Goal: Task Accomplishment & Management: Manage account settings

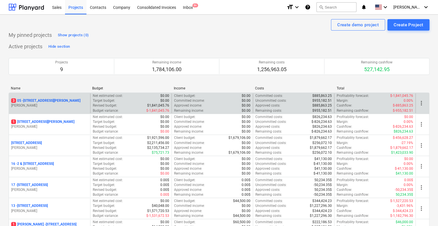
click at [56, 99] on p "[STREET_ADDRESS][PERSON_NAME]" at bounding box center [45, 100] width 69 height 5
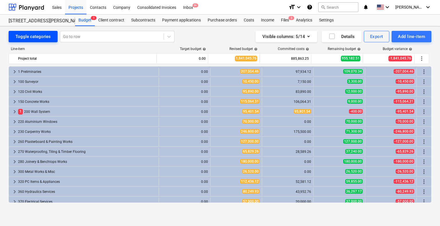
click at [26, 36] on div "Toggle categories" at bounding box center [32, 36] width 35 height 7
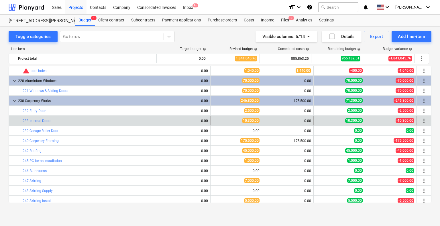
scroll to position [658, 0]
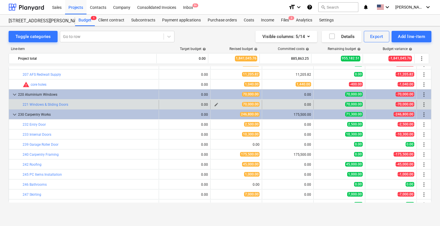
click at [214, 106] on span "edit" at bounding box center [216, 104] width 5 height 5
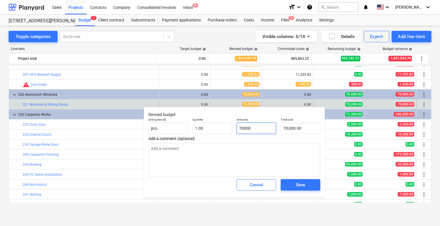
click at [255, 124] on input "70000" at bounding box center [255, 128] width 39 height 11
type input "5"
type textarea "x"
type input "5.00"
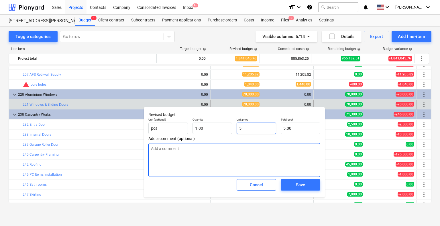
type input "50"
type textarea "x"
type input "50.00"
type input "500"
type textarea "x"
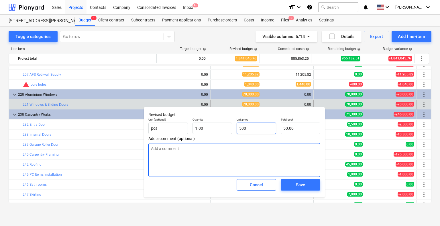
type input "500.00"
type input "5000"
type textarea "x"
type input "5,000.00"
type input "50000"
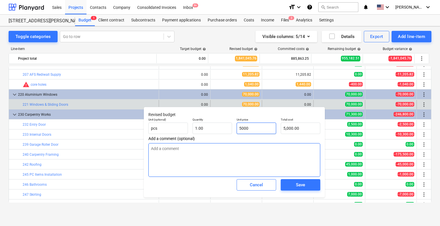
type textarea "x"
type input "50,000.00"
type input "5000"
type textarea "x"
type input "5,000.00"
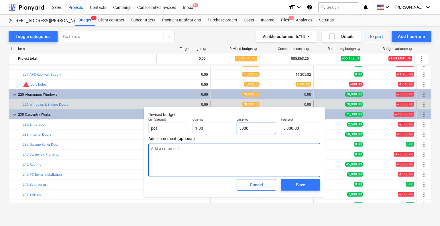
type input "500"
type textarea "x"
type input "500.00"
type input "50"
type textarea "x"
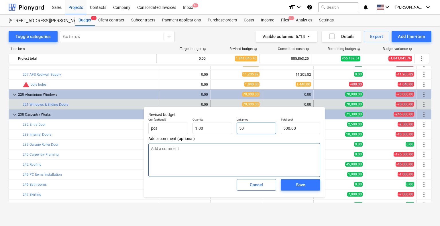
type input "50.00"
type input "5"
type textarea "x"
type input "5.00"
type input "55"
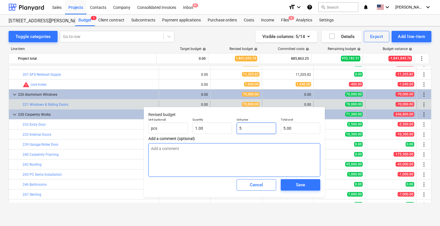
type textarea "x"
type input "55.00"
type input "55-"
type textarea "x"
type input "0.00"
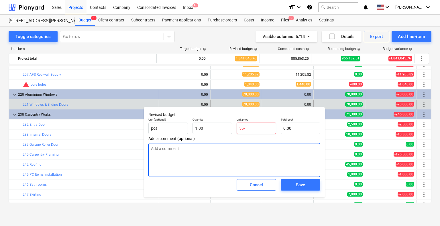
type input "55--"
type textarea "x"
type input "55---"
type textarea "x"
type input "55--"
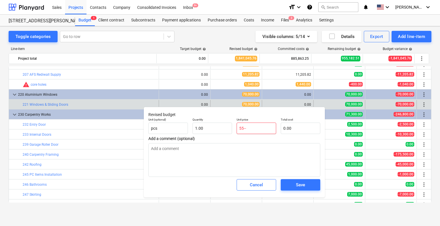
type textarea "x"
type input "55-"
type textarea "x"
type input "55"
type textarea "x"
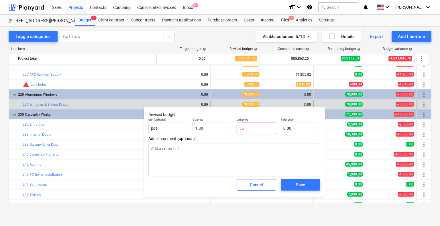
type input "55.00"
type input "550"
type textarea "x"
type input "550.00"
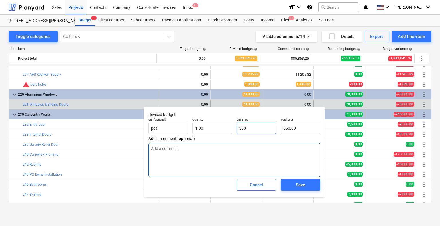
type input "5500"
type textarea "x"
type input "5,500.00"
type input "55000"
type textarea "x"
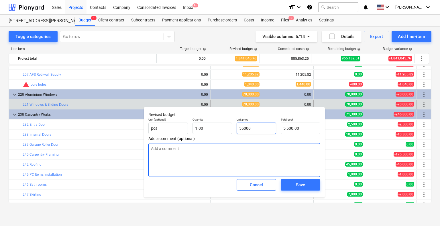
type input "55,000.00"
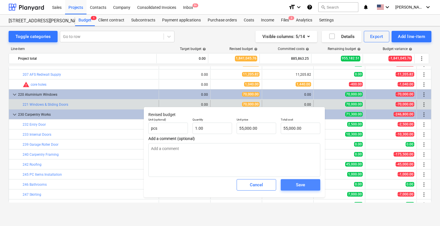
click at [299, 186] on div "Save" at bounding box center [300, 184] width 9 height 7
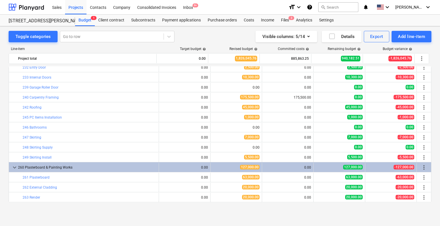
scroll to position [744, 0]
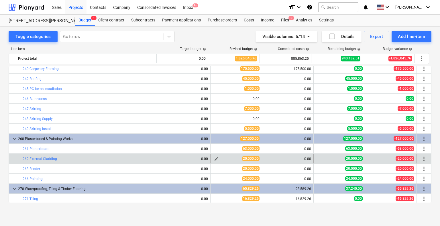
click at [216, 159] on span "edit" at bounding box center [216, 159] width 5 height 5
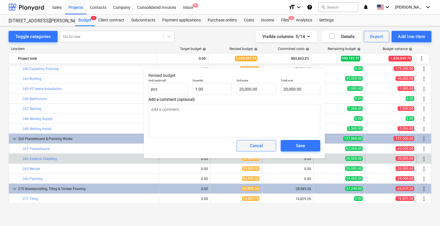
click at [253, 144] on div "Cancel" at bounding box center [256, 145] width 13 height 7
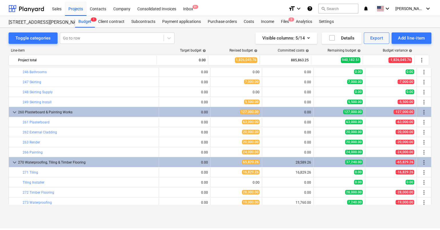
scroll to position [801, 0]
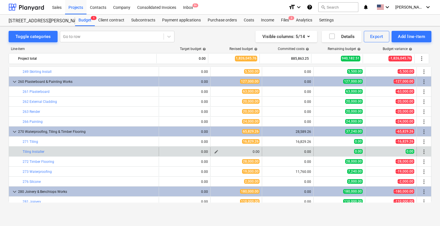
click at [217, 151] on button "edit" at bounding box center [216, 152] width 7 height 7
type textarea "x"
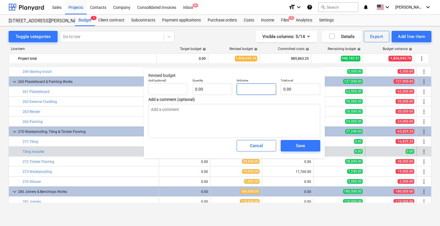
click at [246, 88] on input "text" at bounding box center [255, 89] width 39 height 11
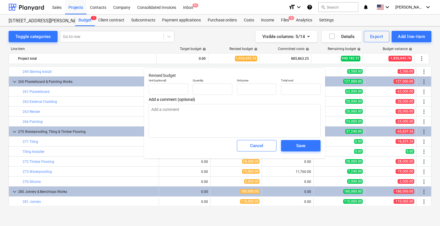
type textarea "x"
type input "0.00"
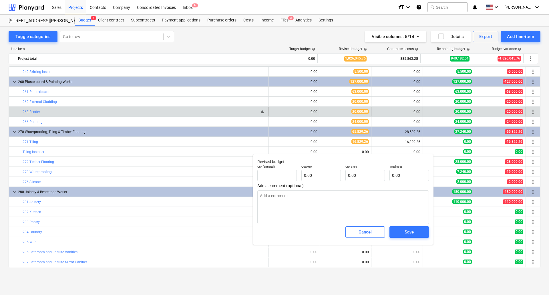
type textarea "x"
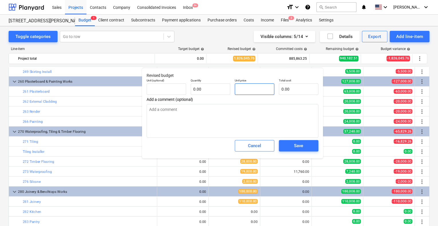
click at [237, 88] on input "text" at bounding box center [254, 89] width 39 height 11
type textarea "x"
type input "0.00"
click at [206, 95] on div "Quantity 0.00" at bounding box center [210, 86] width 44 height 21
click at [211, 92] on input "text" at bounding box center [210, 89] width 39 height 11
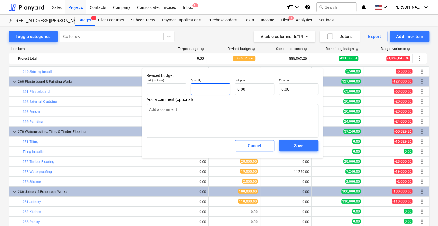
type textarea "x"
type input "1"
type textarea "x"
type input "1.00"
click at [251, 86] on input "text" at bounding box center [254, 89] width 39 height 11
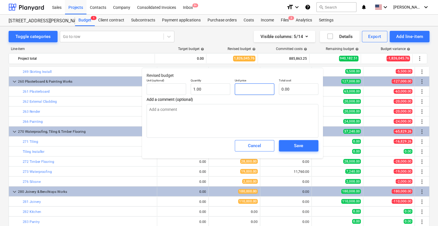
type textarea "x"
type input "3"
type input "3.00"
type textarea "x"
type input "35"
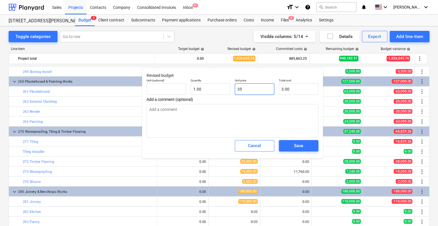
type input "35.00"
type textarea "x"
type input "350"
type input "350.00"
type textarea "x"
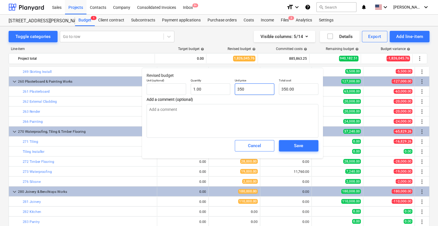
type input "3500"
type input "3,500.00"
type textarea "x"
type input "35000"
type input "35,000.00"
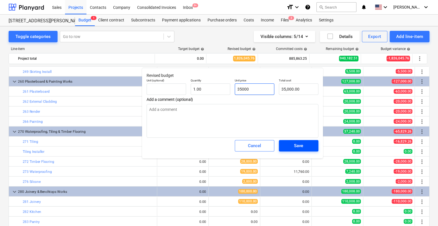
type input "35000"
type textarea "x"
type input "35,000.00"
click at [301, 146] on div "Save" at bounding box center [298, 145] width 9 height 7
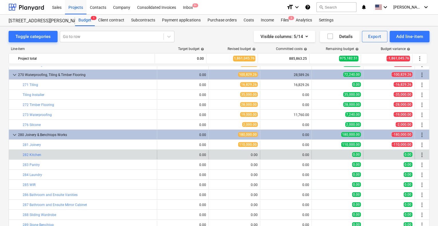
scroll to position [859, 0]
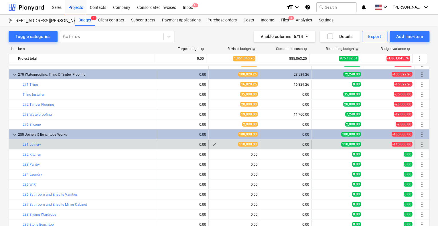
click at [215, 143] on span "edit" at bounding box center [214, 145] width 5 height 5
type textarea "x"
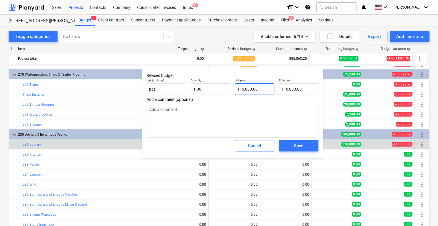
type input "110000"
click at [247, 87] on input "110000" at bounding box center [254, 89] width 39 height 11
type textarea "x"
type input "1"
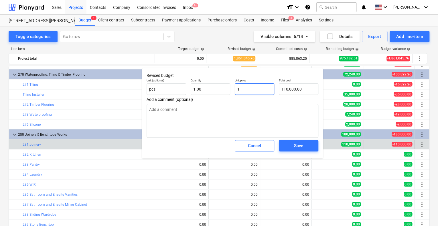
type input "1.00"
type textarea "x"
type input "13"
type input "13.00"
type textarea "x"
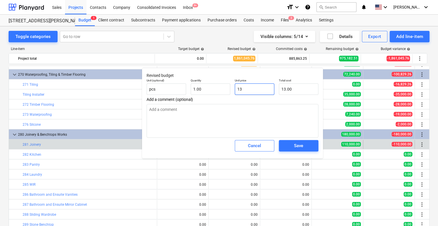
type input "130"
type input "130.00"
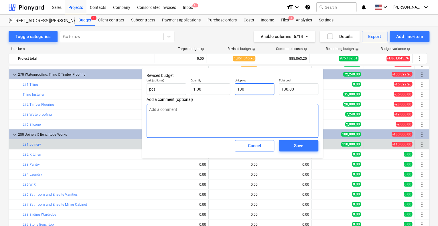
type textarea "x"
type input "1300"
type input "1,300.00"
type textarea "x"
type input "13000"
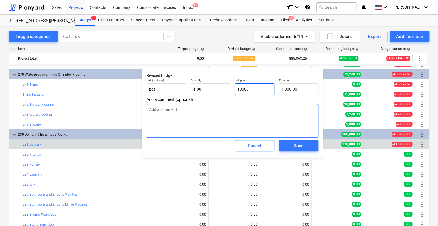
type input "13,000.00"
type input "130000"
type textarea "x"
type input "130,000.00"
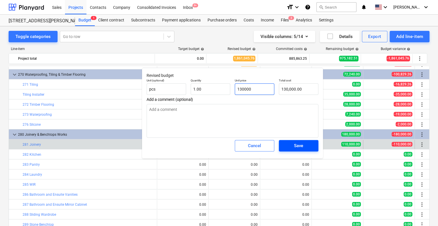
type input "130000"
type textarea "x"
type input "130,000.00"
click at [291, 144] on span "Save" at bounding box center [299, 145] width 26 height 7
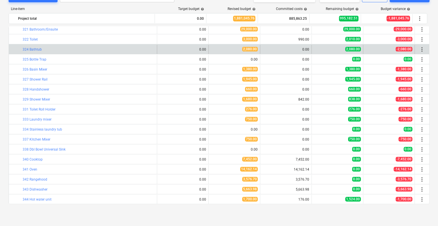
scroll to position [1156, 0]
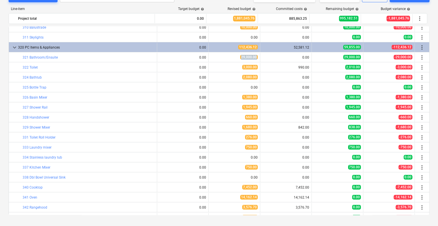
click at [250, 56] on span "29,000.00" at bounding box center [248, 57] width 17 height 5
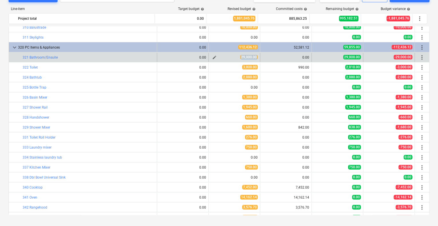
click at [251, 57] on span "29,000.00" at bounding box center [248, 57] width 17 height 5
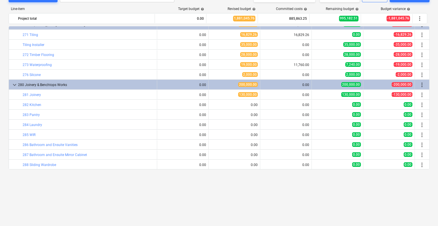
scroll to position [813, 0]
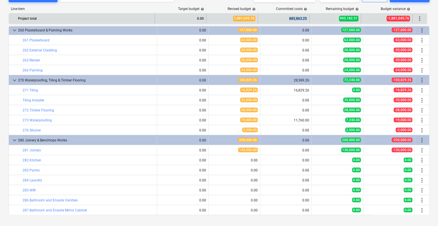
drag, startPoint x: 287, startPoint y: 18, endPoint x: 307, endPoint y: 18, distance: 20.0
click at [307, 18] on div "885,863.25" at bounding box center [284, 18] width 52 height 9
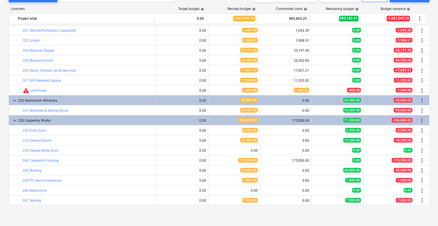
scroll to position [584, 0]
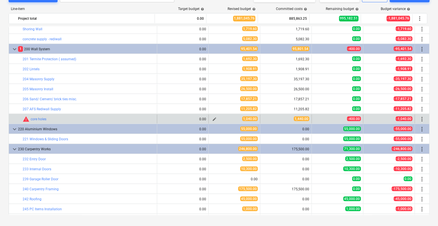
click at [213, 119] on span "edit" at bounding box center [214, 119] width 5 height 5
type textarea "x"
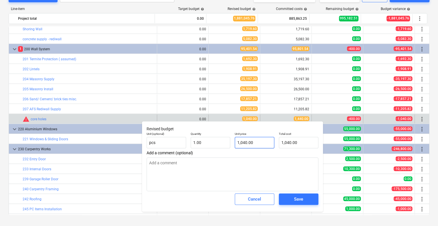
type input "1040"
click at [256, 143] on input "1040" at bounding box center [254, 142] width 39 height 11
type textarea "x"
type input "1"
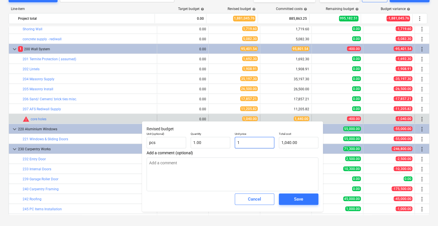
type input "1.00"
type textarea "x"
type input "14"
type input "14.00"
type textarea "x"
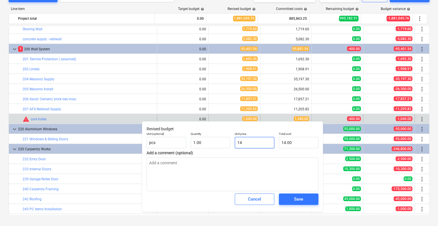
type input "144"
type input "144.00"
type textarea "x"
type input "1440"
type input "1,440.00"
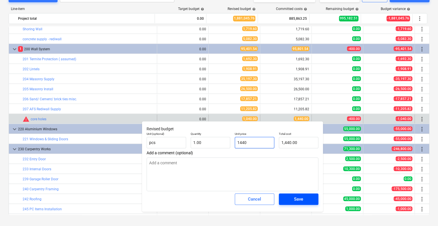
type input "1440"
type textarea "x"
type input "1,440.00"
click at [307, 198] on span "Save" at bounding box center [299, 199] width 26 height 7
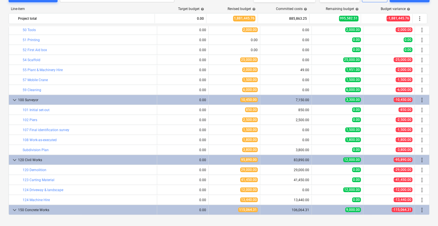
scroll to position [221, 0]
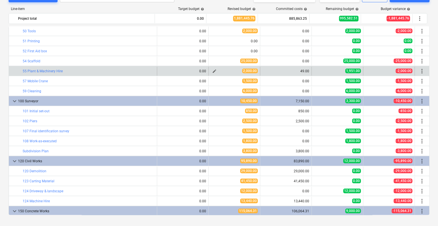
click at [214, 71] on span "edit" at bounding box center [214, 71] width 5 height 5
type textarea "x"
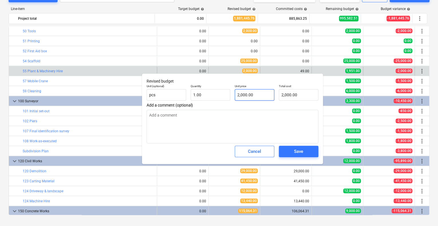
type input "2000"
click at [258, 98] on input "2000" at bounding box center [254, 94] width 39 height 11
type textarea "x"
type input "1"
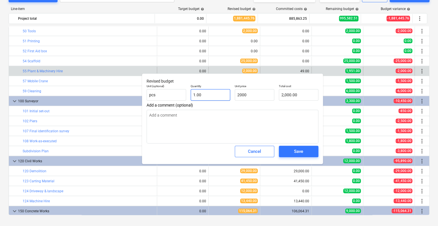
type input "2,000.00"
drag, startPoint x: 211, startPoint y: 96, endPoint x: 167, endPoint y: 97, distance: 44.1
click at [167, 97] on div "Unit (optional) pcs Quantity 1 Unit price 2,000.00 Total cost 2,000.00" at bounding box center [232, 92] width 176 height 21
type input "0"
type textarea "x"
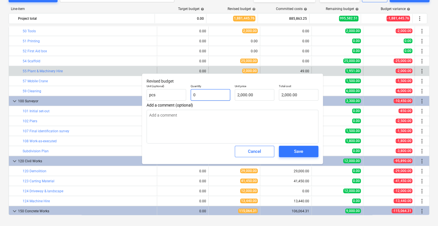
type input "0.00"
type input "0"
type textarea "x"
type input "0.00"
click at [297, 155] on div "Save" at bounding box center [298, 151] width 9 height 7
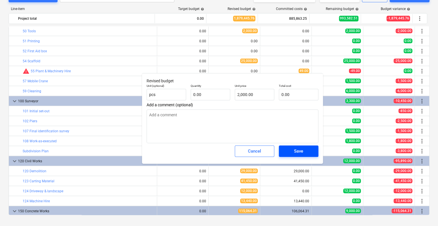
click at [302, 151] on div "Save" at bounding box center [298, 151] width 9 height 7
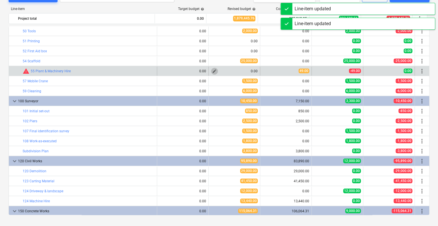
click at [212, 71] on span "edit" at bounding box center [214, 71] width 5 height 5
type textarea "x"
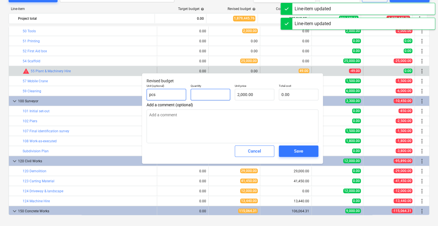
drag, startPoint x: 215, startPoint y: 97, endPoint x: 176, endPoint y: 96, distance: 38.6
click at [176, 96] on div "Unit (optional) pcs Quantity Unit price 2,000.00 Total cost 0.00" at bounding box center [232, 92] width 176 height 21
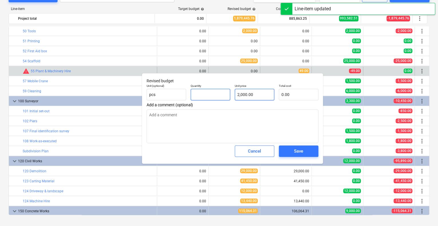
type textarea "x"
type input "1"
type input "2,000.00"
type input "1"
type textarea "x"
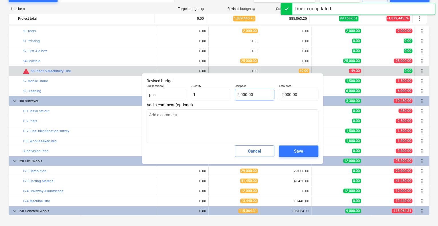
type input "1.00"
type input "2000"
click at [252, 98] on input "2000" at bounding box center [254, 94] width 39 height 11
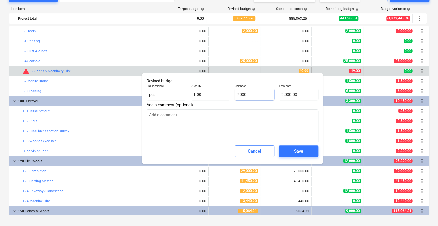
type textarea "x"
type input "5"
type input "5.00"
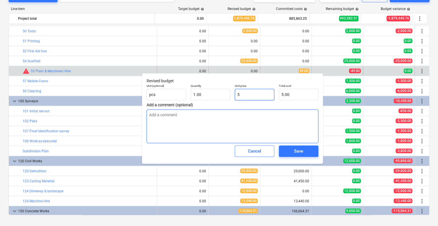
type textarea "x"
type input "50"
type input "50.00"
type textarea "x"
type input "500"
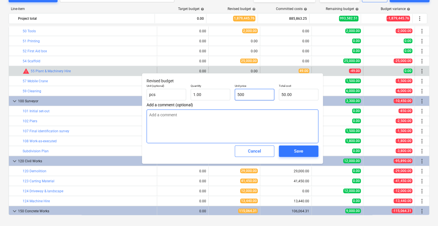
type input "500.00"
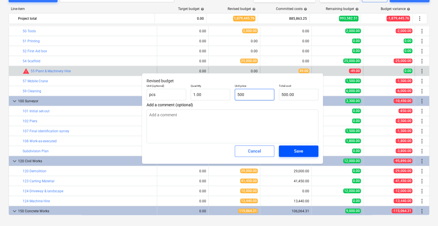
type input "500"
type textarea "x"
type input "500.00"
click at [292, 147] on button "Save" at bounding box center [298, 151] width 39 height 11
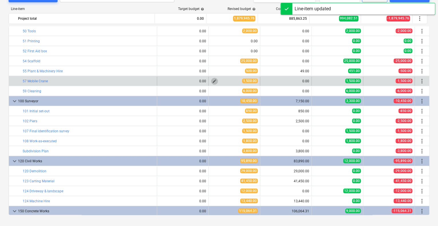
click at [214, 79] on span "edit" at bounding box center [214, 81] width 5 height 5
type textarea "x"
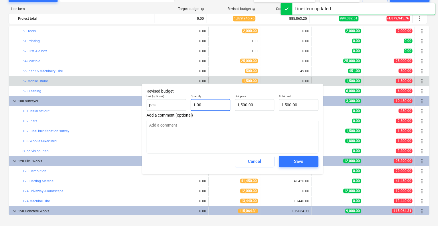
type input "1"
drag, startPoint x: 213, startPoint y: 104, endPoint x: 180, endPoint y: 106, distance: 33.3
click at [180, 106] on div "Unit (optional) pcs Quantity 1 Unit price 1,500.00 Total cost 1,500.00" at bounding box center [232, 102] width 176 height 21
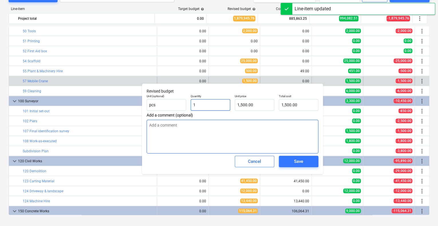
type textarea "x"
type input "0"
type input "0.00"
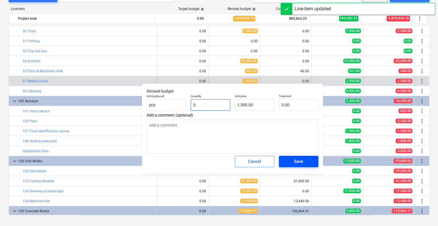
type input "0"
type textarea "x"
type input "0.00"
click at [308, 161] on span "Save" at bounding box center [299, 161] width 26 height 7
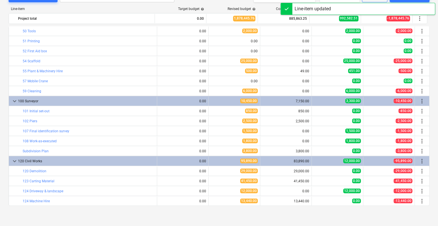
scroll to position [192, 0]
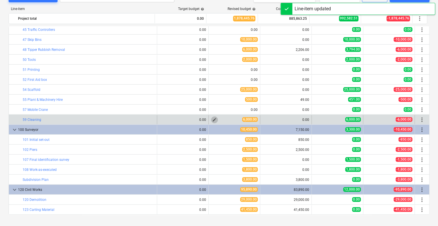
click at [212, 118] on span "edit" at bounding box center [214, 120] width 5 height 5
type textarea "x"
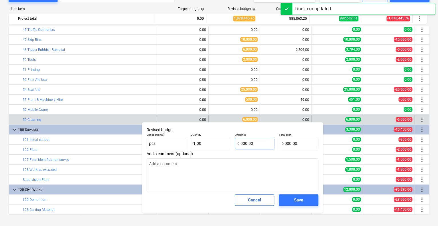
type input "6000"
click at [255, 142] on input "6000" at bounding box center [254, 143] width 39 height 11
type textarea "x"
type input "4"
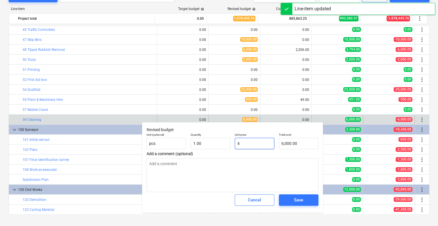
type input "4.00"
type textarea "x"
type input "45"
type input "45.00"
type textarea "x"
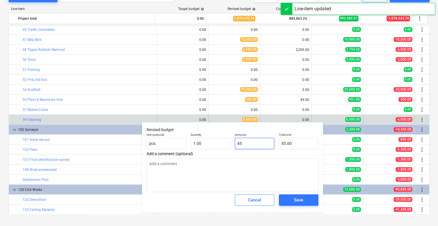
type input "450"
type input "450.00"
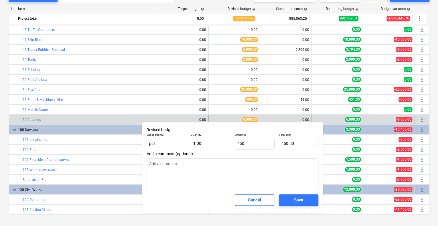
type textarea "x"
type input "4500"
type input "4,500.00"
click at [294, 200] on div "Save" at bounding box center [298, 200] width 9 height 7
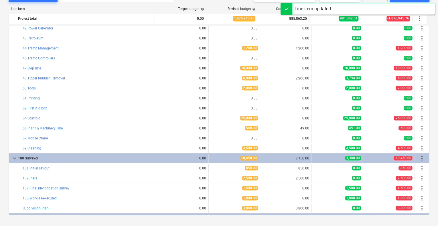
scroll to position [135, 0]
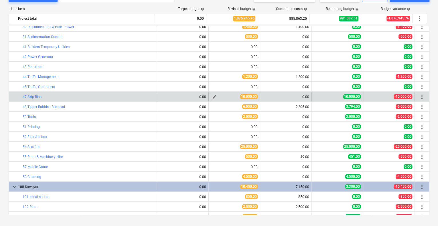
click at [212, 98] on span "edit" at bounding box center [214, 97] width 5 height 5
type textarea "x"
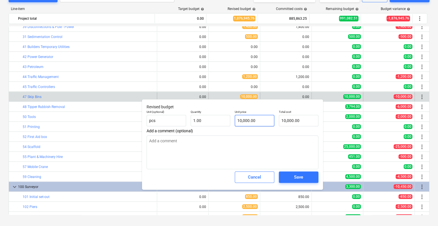
type input "10000"
click at [248, 119] on input "10000" at bounding box center [254, 120] width 39 height 11
type textarea "x"
type input "5"
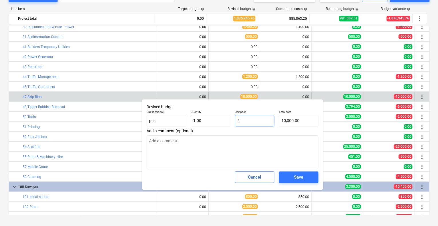
type input "5.00"
type textarea "x"
type input "50"
type input "50.00"
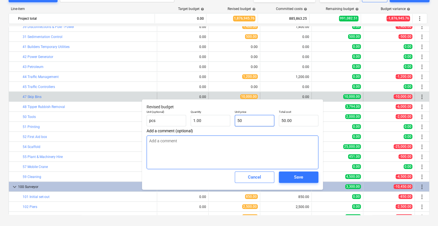
type textarea "x"
type input "500"
type input "500.00"
type textarea "x"
type input "5000"
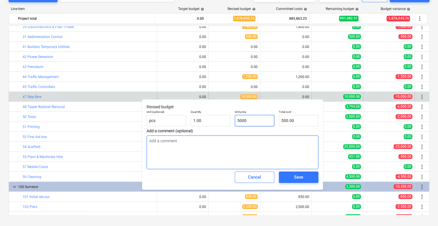
type input "5,000.00"
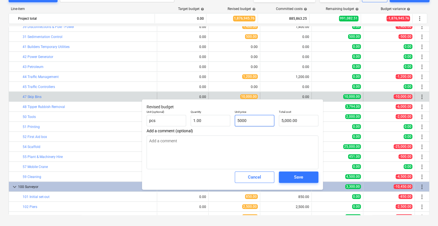
drag, startPoint x: 246, startPoint y: 124, endPoint x: 223, endPoint y: 126, distance: 23.3
click at [232, 126] on div "Unit price 5000" at bounding box center [254, 118] width 44 height 21
type input "5000"
type textarea "x"
type input "1"
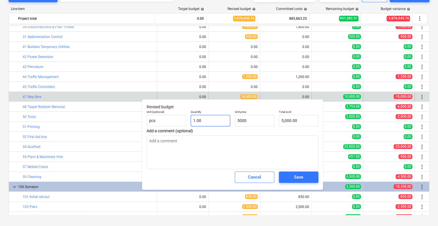
type input "5,000.00"
click at [205, 123] on input "1" at bounding box center [210, 120] width 39 height 11
drag, startPoint x: 203, startPoint y: 122, endPoint x: 181, endPoint y: 121, distance: 22.6
click at [181, 121] on div "Unit (optional) pcs Quantity 1 Unit price 5,000.00 Total cost 5,000.00" at bounding box center [232, 118] width 176 height 21
type textarea "x"
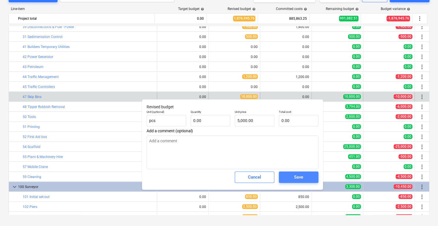
click at [293, 176] on span "Save" at bounding box center [299, 177] width 26 height 7
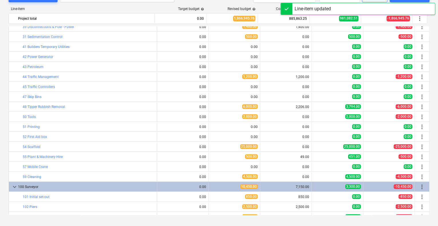
click at [215, 106] on span "edit" at bounding box center [214, 107] width 5 height 5
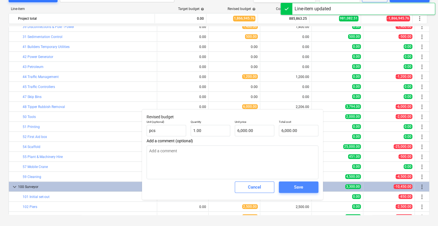
click at [293, 188] on span "Save" at bounding box center [299, 187] width 26 height 7
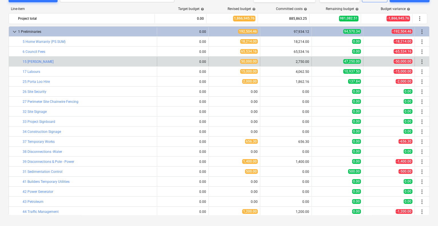
scroll to position [11, 0]
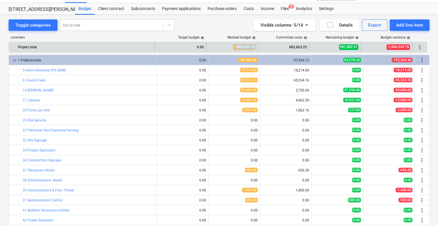
drag, startPoint x: 236, startPoint y: 45, endPoint x: 262, endPoint y: 46, distance: 26.6
click at [262, 46] on div "Project total 0.00 1,866,945.76 885,863.25 981,082.51 -1,866,945.76 more_vert" at bounding box center [218, 47] width 418 height 9
click at [246, 48] on span "1,866,945.76" at bounding box center [244, 46] width 22 height 5
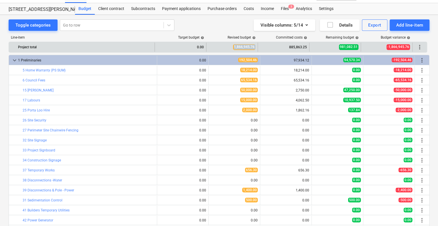
click at [254, 47] on span "1,866,945.76" at bounding box center [244, 46] width 22 height 5
click at [262, 47] on div "885,863.25" at bounding box center [283, 47] width 47 height 9
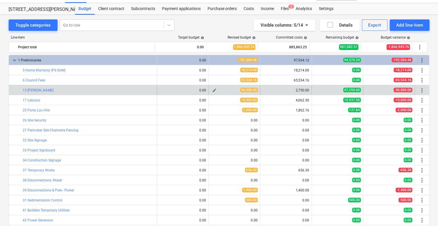
click at [212, 90] on span "edit" at bounding box center [214, 90] width 5 height 5
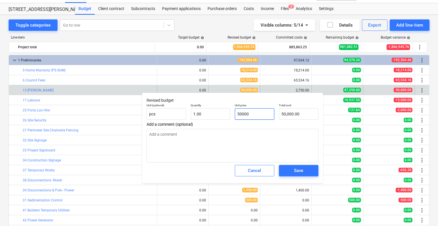
drag, startPoint x: 257, startPoint y: 115, endPoint x: 189, endPoint y: 113, distance: 67.9
click at [189, 113] on div "Unit (optional) pcs Quantity 1.00 Unit price 50000 Total cost 50,000.00" at bounding box center [232, 111] width 176 height 21
click at [298, 169] on div "Save" at bounding box center [298, 170] width 9 height 7
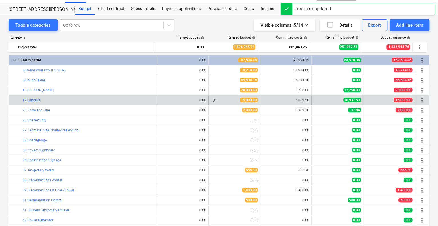
click at [214, 100] on span "edit" at bounding box center [214, 100] width 5 height 5
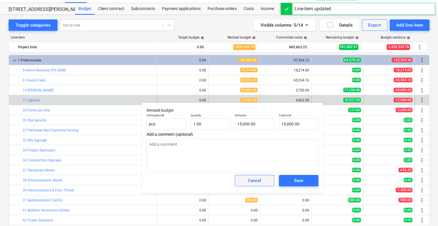
click at [261, 179] on div "Cancel" at bounding box center [254, 180] width 13 height 7
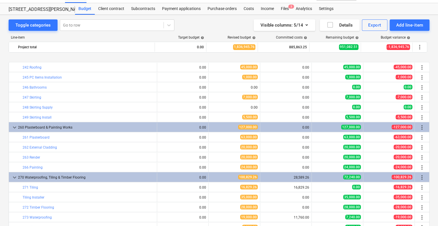
scroll to position [773, 0]
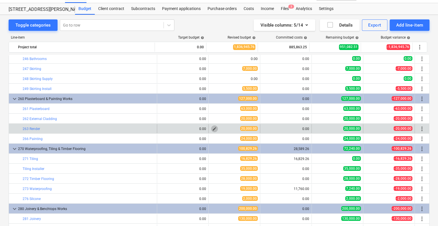
click at [212, 130] on span "edit" at bounding box center [214, 129] width 5 height 5
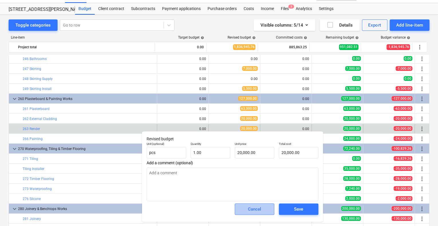
click at [261, 209] on div "Cancel" at bounding box center [254, 209] width 13 height 7
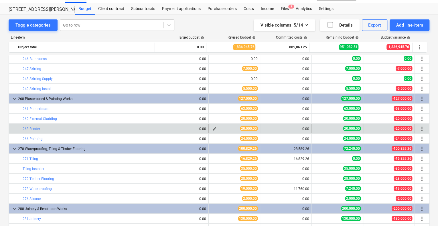
click at [212, 130] on span "edit" at bounding box center [214, 129] width 5 height 5
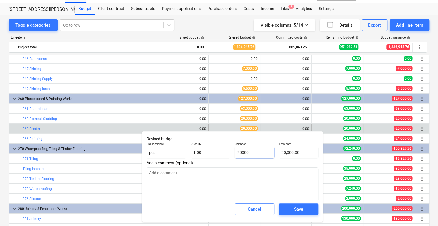
click at [248, 153] on input "20000" at bounding box center [254, 152] width 39 height 11
click at [293, 206] on span "Save" at bounding box center [299, 209] width 26 height 7
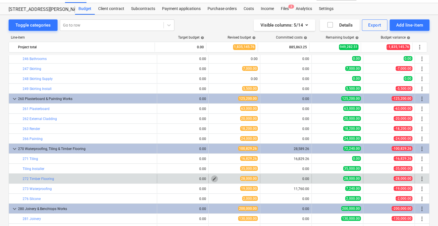
click at [214, 179] on span "edit" at bounding box center [214, 179] width 5 height 5
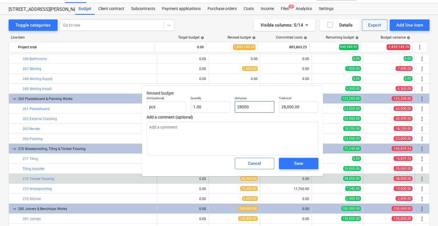
click at [248, 108] on input "28000" at bounding box center [254, 106] width 39 height 11
click at [308, 162] on span "Save" at bounding box center [299, 163] width 26 height 7
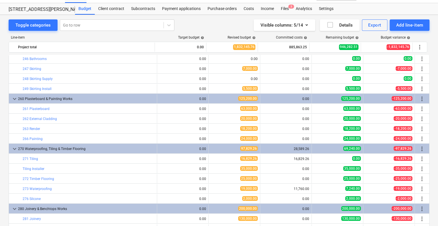
click at [212, 180] on span "edit" at bounding box center [214, 179] width 5 height 5
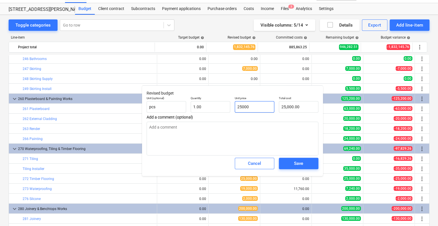
click at [254, 105] on input "25000" at bounding box center [254, 106] width 39 height 11
click at [301, 166] on div "Save" at bounding box center [298, 163] width 9 height 7
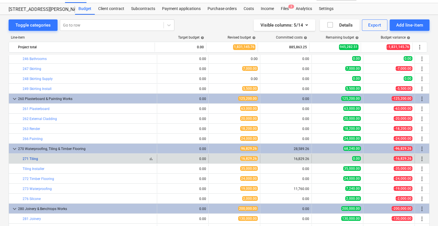
click at [34, 159] on link "271 Tiling" at bounding box center [30, 159] width 15 height 4
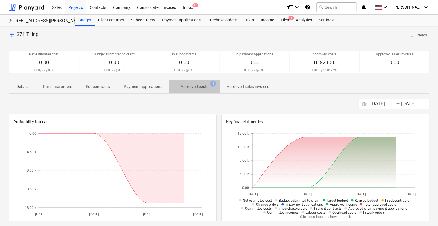
click at [198, 89] on p "Approved costs" at bounding box center [195, 87] width 28 height 6
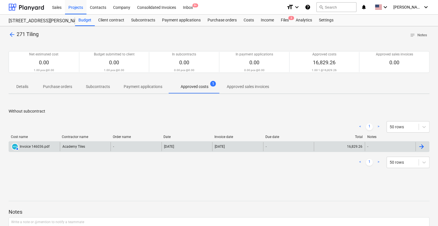
click at [145, 148] on div "-" at bounding box center [135, 146] width 51 height 9
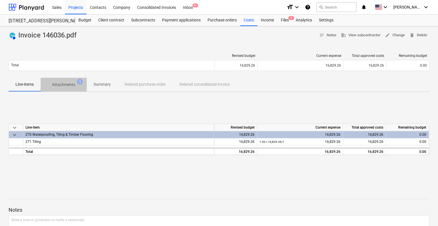
click at [70, 83] on p "Attachments" at bounding box center [63, 85] width 23 height 6
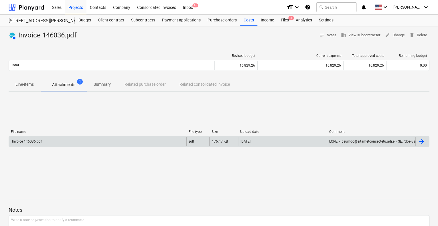
click at [197, 143] on div "pdf" at bounding box center [197, 141] width 23 height 9
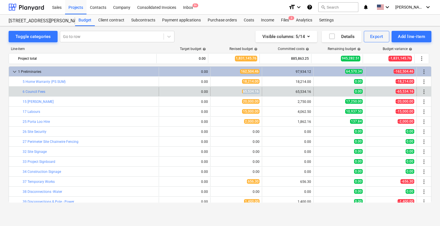
drag, startPoint x: 241, startPoint y: 91, endPoint x: 263, endPoint y: 91, distance: 21.7
click at [263, 91] on div "bar_chart 6 Council Fees edit 0.00 edit 65,534.16 65,534.16 0.00 -65,534.16 mor…" at bounding box center [220, 91] width 422 height 9
click at [264, 91] on div "65,534.16" at bounding box center [287, 92] width 47 height 4
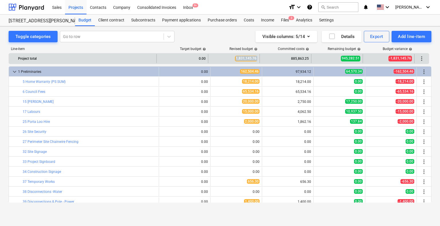
drag, startPoint x: 233, startPoint y: 57, endPoint x: 260, endPoint y: 60, distance: 26.5
click at [260, 60] on div "Project total 0.00 1,831,145.76 885,863.25 945,282.51 -1,831,145.76 more_vert" at bounding box center [219, 58] width 420 height 9
click at [262, 60] on div "885,863.25" at bounding box center [285, 58] width 47 height 9
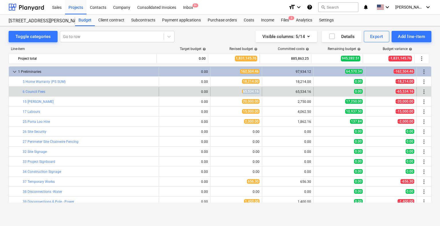
drag, startPoint x: 239, startPoint y: 92, endPoint x: 261, endPoint y: 93, distance: 21.5
click at [261, 93] on div "bar_chart 6 Council Fees edit 0.00 edit 65,534.16 65,534.16 0.00 -65,534.16 mor…" at bounding box center [220, 91] width 422 height 9
click at [252, 91] on span "65,534.16" at bounding box center [250, 91] width 17 height 5
drag, startPoint x: 239, startPoint y: 91, endPoint x: 264, endPoint y: 94, distance: 24.8
click at [264, 94] on div "bar_chart 6 Council Fees edit 0.00 edit 65,534.16 65,534.16 0.00 -65,534.16 mor…" at bounding box center [220, 91] width 422 height 9
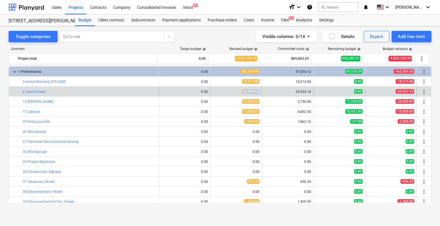
click at [264, 92] on div "65,534.16" at bounding box center [287, 92] width 47 height 4
click at [229, 89] on div "65,534.16" at bounding box center [236, 91] width 47 height 5
drag, startPoint x: 245, startPoint y: 91, endPoint x: 252, endPoint y: 92, distance: 6.9
click at [252, 92] on span "65,534.16" at bounding box center [250, 91] width 17 height 5
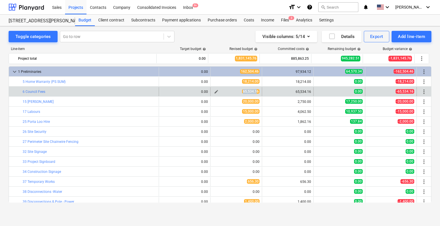
drag, startPoint x: 242, startPoint y: 91, endPoint x: 255, endPoint y: 91, distance: 13.7
click at [255, 91] on span "65,534.16" at bounding box center [250, 91] width 17 height 5
click at [252, 91] on span "65,534.16" at bounding box center [250, 91] width 17 height 5
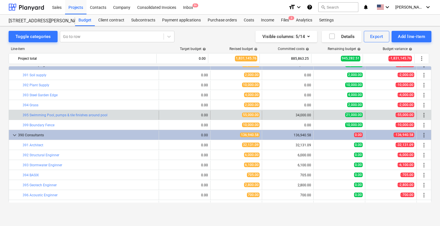
scroll to position [1552, 0]
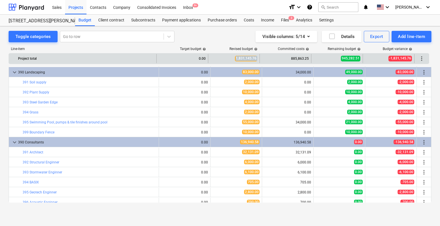
drag, startPoint x: 233, startPoint y: 58, endPoint x: 266, endPoint y: 59, distance: 32.3
click at [266, 59] on div "Project total 0.00 1,831,145.76 885,863.25 945,282.51 -1,831,145.76 more_vert" at bounding box center [219, 58] width 420 height 9
click at [266, 59] on div "885,863.25" at bounding box center [285, 58] width 47 height 9
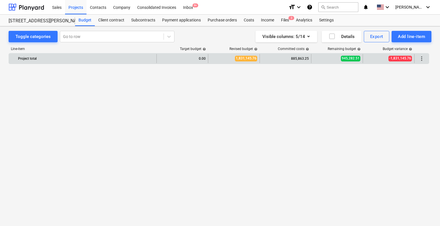
scroll to position [0, 0]
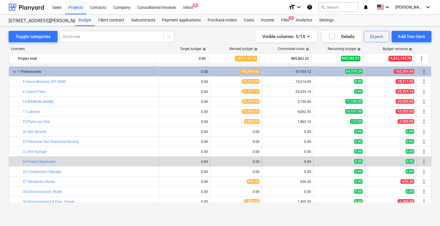
drag, startPoint x: 206, startPoint y: 167, endPoint x: 221, endPoint y: 166, distance: 14.9
